Goal: Task Accomplishment & Management: Complete application form

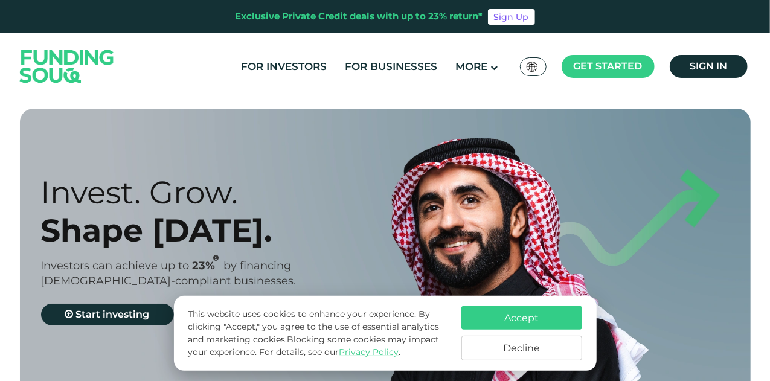
click at [543, 321] on button "Accept" at bounding box center [522, 318] width 121 height 24
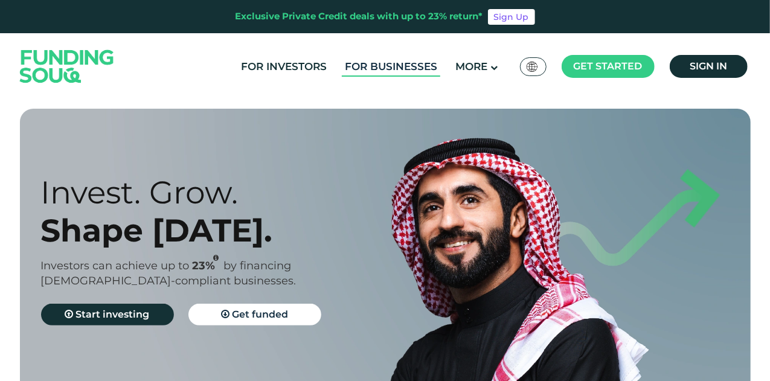
click at [422, 68] on link "For Businesses" at bounding box center [391, 67] width 98 height 20
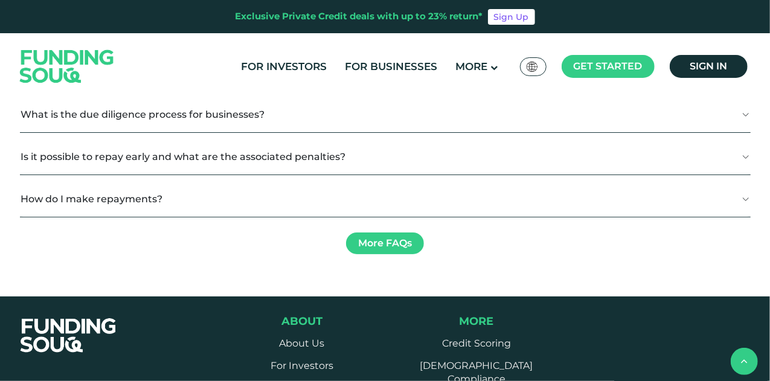
scroll to position [1390, 0]
